Goal: Obtain resource: Obtain resource

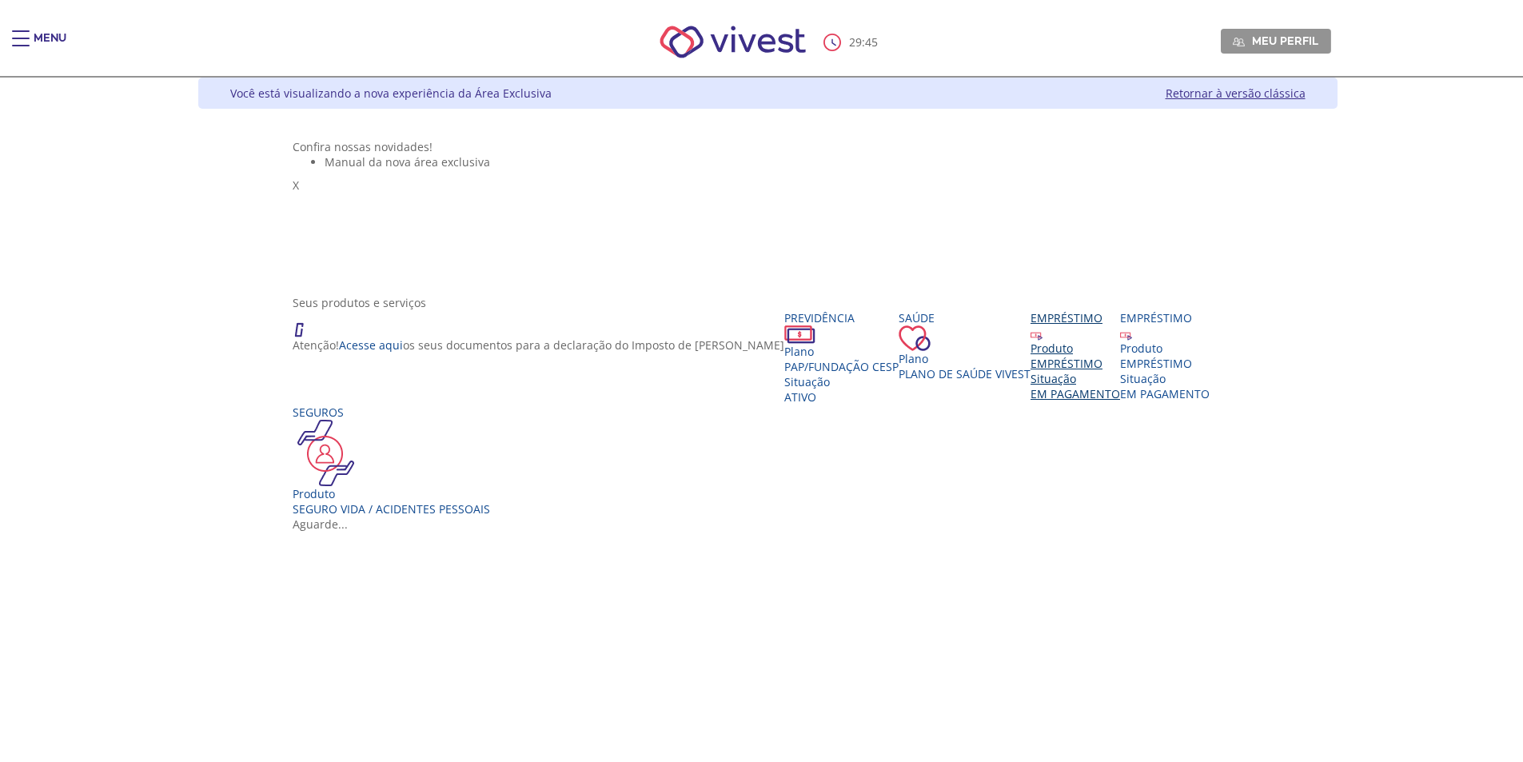
click at [1030, 371] on div "EMPRÉSTIMO" at bounding box center [1075, 363] width 90 height 15
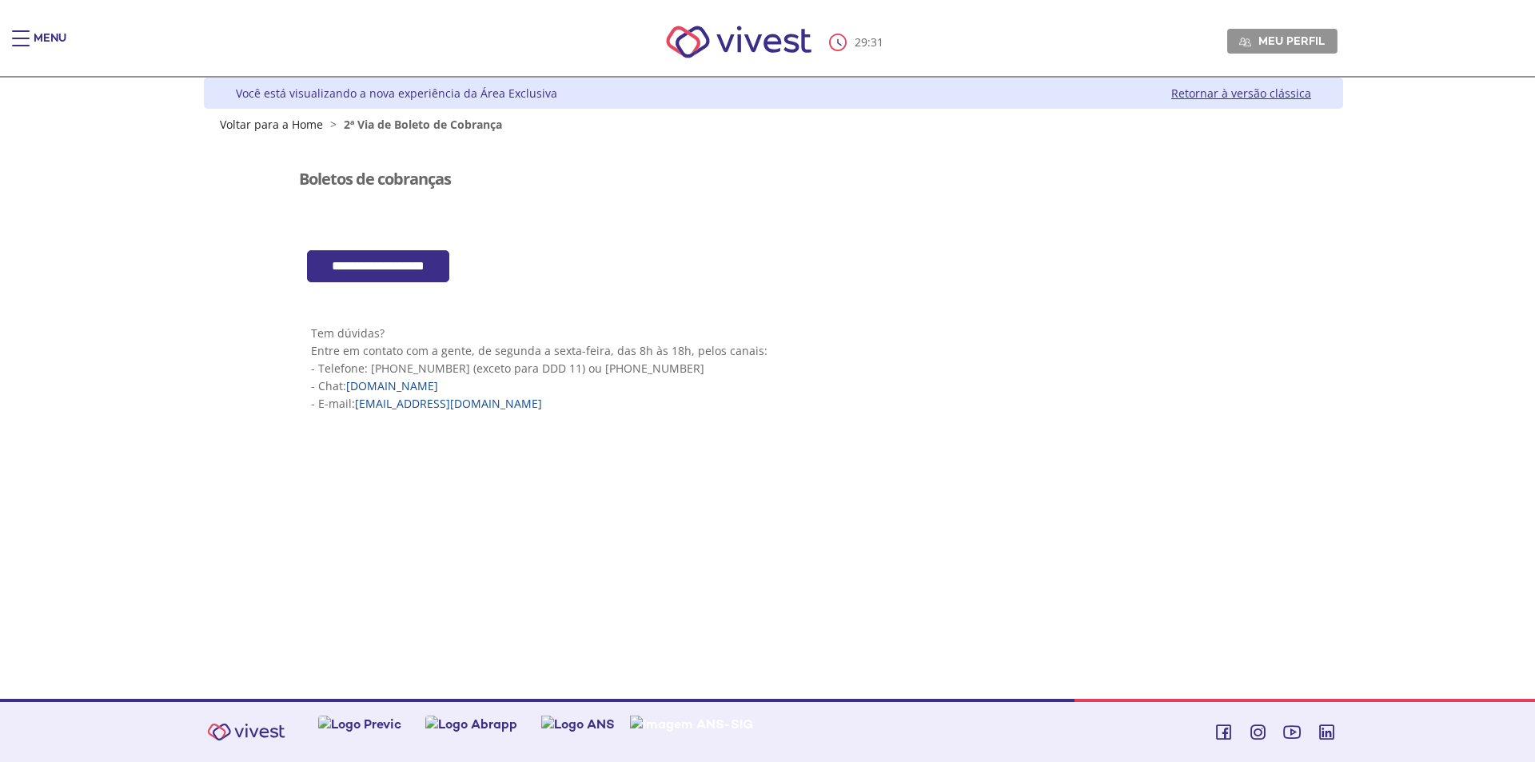
click at [439, 272] on input "**********" at bounding box center [378, 266] width 142 height 33
click at [376, 264] on input "**********" at bounding box center [378, 266] width 142 height 33
